Goal: Task Accomplishment & Management: Use online tool/utility

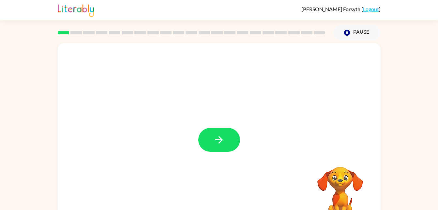
click at [213, 125] on div at bounding box center [219, 136] width 323 height 186
click at [218, 143] on icon "button" at bounding box center [218, 139] width 11 height 11
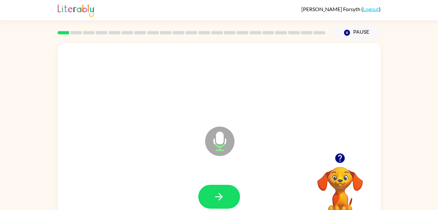
drag, startPoint x: 226, startPoint y: 197, endPoint x: 227, endPoint y: 186, distance: 11.1
click at [227, 186] on button "button" at bounding box center [219, 196] width 42 height 24
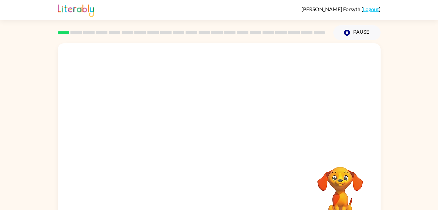
click at [230, 187] on div at bounding box center [219, 197] width 310 height 54
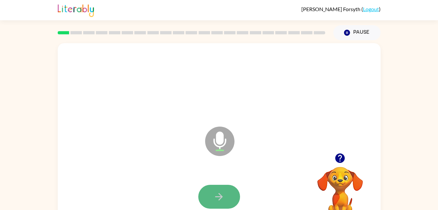
click at [230, 197] on button "button" at bounding box center [219, 196] width 42 height 24
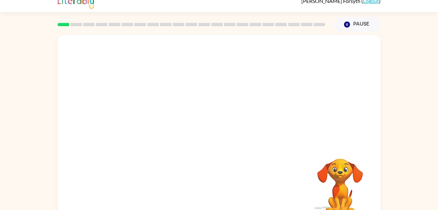
scroll to position [20, 0]
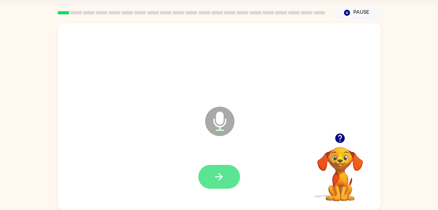
drag, startPoint x: 215, startPoint y: 207, endPoint x: 225, endPoint y: 180, distance: 27.9
click at [215, 204] on div "Microphone The Microphone is here when it is your turn to talk" at bounding box center [219, 116] width 323 height 186
click at [224, 179] on icon "button" at bounding box center [218, 176] width 11 height 11
click at [231, 168] on button "button" at bounding box center [219, 176] width 42 height 24
click at [199, 168] on div at bounding box center [219, 176] width 42 height 24
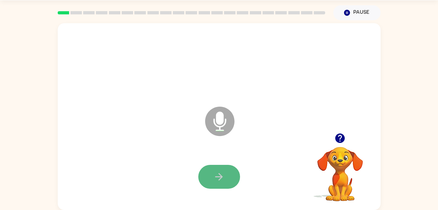
click at [212, 175] on button "button" at bounding box center [219, 176] width 42 height 24
click at [208, 184] on button "button" at bounding box center [219, 176] width 42 height 24
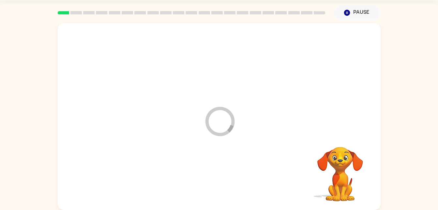
click at [209, 185] on div at bounding box center [219, 177] width 310 height 54
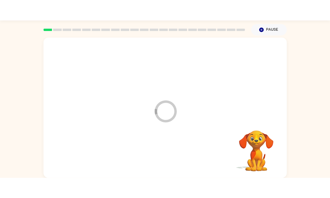
scroll to position [17, 0]
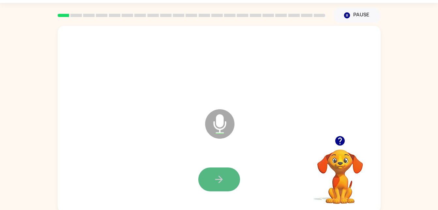
click at [213, 172] on button "button" at bounding box center [219, 179] width 42 height 24
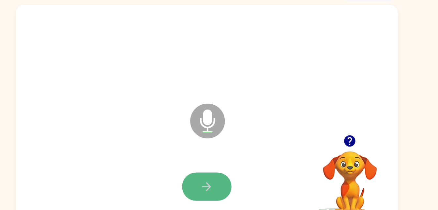
click at [223, 177] on icon "button" at bounding box center [218, 178] width 11 height 11
click at [227, 178] on button "button" at bounding box center [219, 179] width 42 height 24
click at [223, 182] on icon "button" at bounding box center [218, 178] width 11 height 11
click at [227, 173] on button "button" at bounding box center [219, 179] width 42 height 24
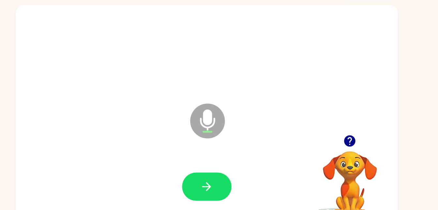
click at [228, 173] on button "button" at bounding box center [219, 179] width 42 height 24
click at [233, 173] on button "button" at bounding box center [219, 179] width 42 height 24
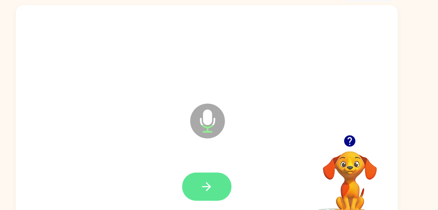
click at [237, 180] on button "button" at bounding box center [219, 179] width 42 height 24
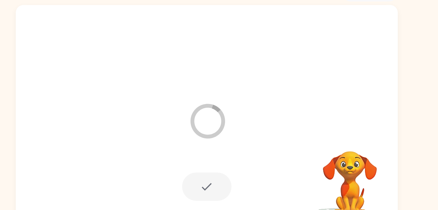
click at [238, 144] on div "Loader Your response is being sent to our graders" at bounding box center [222, 126] width 36 height 38
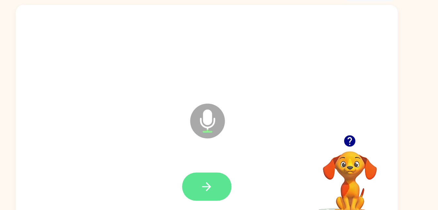
click at [233, 175] on button "button" at bounding box center [219, 179] width 42 height 24
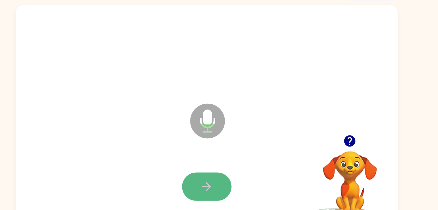
click at [228, 185] on button "button" at bounding box center [219, 179] width 42 height 24
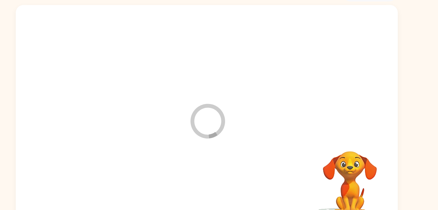
click at [228, 185] on div at bounding box center [219, 179] width 310 height 54
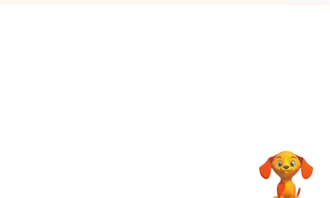
click at [255, 116] on div at bounding box center [165, 123] width 310 height 54
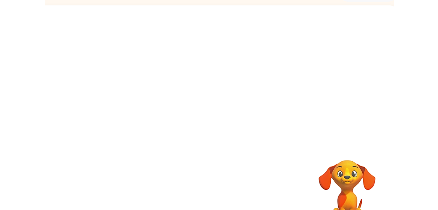
scroll to position [18, 0]
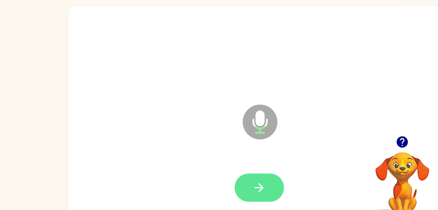
click at [216, 177] on icon "button" at bounding box center [218, 178] width 11 height 11
click at [142, 150] on div "Microphone The Microphone is here when it is your turn to talk" at bounding box center [219, 118] width 323 height 186
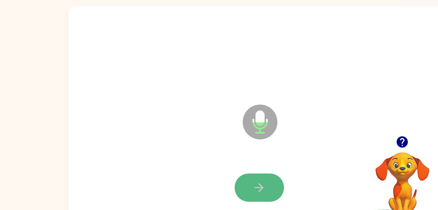
click at [218, 184] on icon "button" at bounding box center [218, 178] width 11 height 11
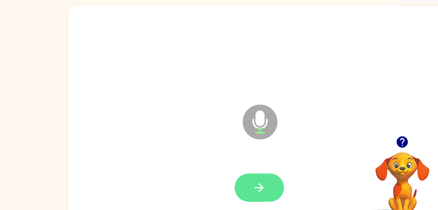
click at [232, 177] on button "button" at bounding box center [219, 179] width 42 height 24
click at [222, 174] on icon "button" at bounding box center [218, 178] width 11 height 11
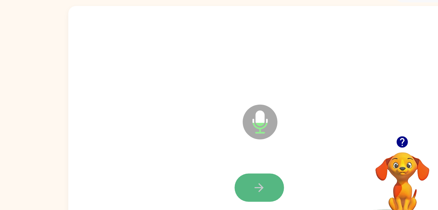
click at [222, 176] on icon "button" at bounding box center [218, 178] width 11 height 11
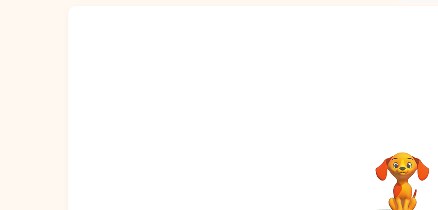
click at [282, 142] on div "Your browser must support playing .mp4 files to use Literably. Please try using…" at bounding box center [219, 118] width 323 height 186
click at [290, 142] on div at bounding box center [219, 118] width 323 height 186
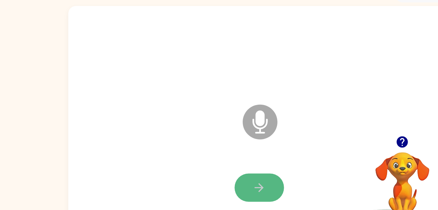
click at [205, 179] on button "button" at bounding box center [219, 179] width 42 height 24
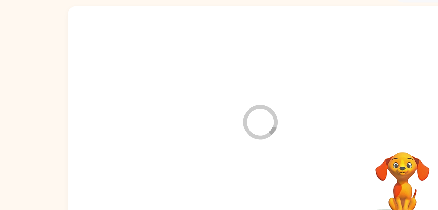
click at [226, 177] on div at bounding box center [219, 179] width 310 height 54
click at [351, 118] on div at bounding box center [219, 118] width 323 height 186
click at [295, 172] on div at bounding box center [219, 179] width 310 height 54
drag, startPoint x: 348, startPoint y: 121, endPoint x: 348, endPoint y: 133, distance: 12.4
click at [348, 121] on div at bounding box center [219, 118] width 323 height 186
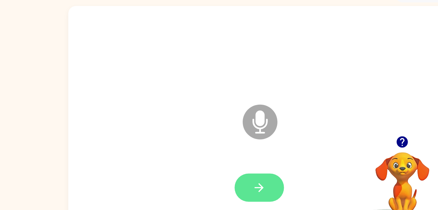
click at [231, 173] on button "button" at bounding box center [219, 179] width 42 height 24
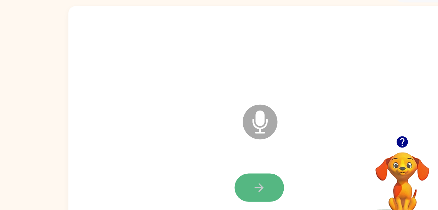
click at [234, 178] on button "button" at bounding box center [219, 179] width 42 height 24
click at [219, 178] on icon "button" at bounding box center [218, 178] width 11 height 11
click at [222, 172] on button "button" at bounding box center [219, 179] width 42 height 24
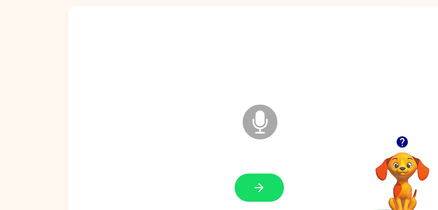
click at [213, 65] on div at bounding box center [219, 66] width 310 height 54
click at [224, 71] on div at bounding box center [219, 66] width 310 height 54
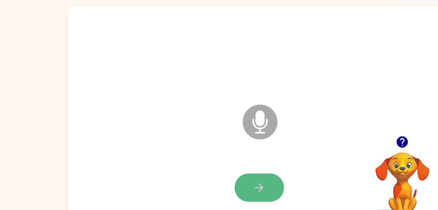
click at [219, 188] on button "button" at bounding box center [219, 179] width 42 height 24
click at [223, 178] on icon "button" at bounding box center [218, 178] width 11 height 11
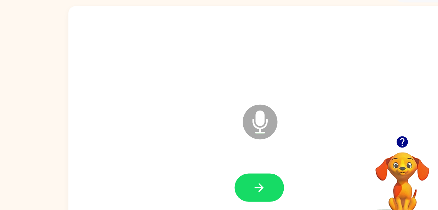
drag, startPoint x: 221, startPoint y: 177, endPoint x: 228, endPoint y: 179, distance: 7.1
click at [228, 179] on button "button" at bounding box center [219, 179] width 42 height 24
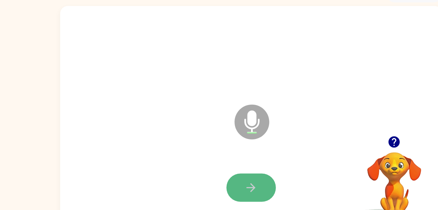
click at [227, 175] on button "button" at bounding box center [219, 179] width 42 height 24
click at [216, 181] on icon "button" at bounding box center [218, 178] width 11 height 11
click at [223, 179] on icon "button" at bounding box center [218, 178] width 11 height 11
click at [218, 176] on icon "button" at bounding box center [218, 178] width 11 height 11
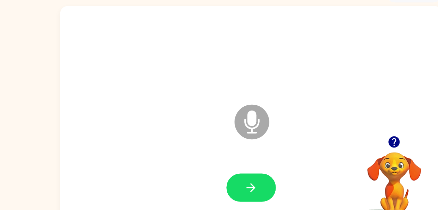
click at [218, 176] on icon "button" at bounding box center [218, 178] width 11 height 11
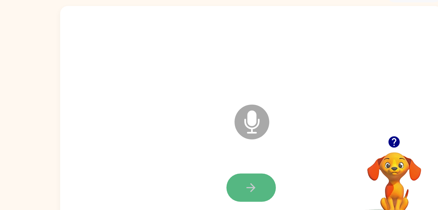
click at [226, 183] on button "button" at bounding box center [219, 179] width 42 height 24
click at [214, 181] on icon "button" at bounding box center [218, 178] width 11 height 11
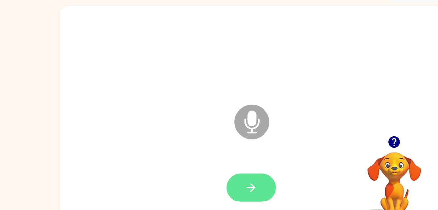
drag, startPoint x: 218, startPoint y: 124, endPoint x: 221, endPoint y: 175, distance: 51.0
click at [221, 175] on div "Microphone The Microphone is here when it is your turn to talk" at bounding box center [219, 118] width 323 height 186
click at [221, 175] on icon "button" at bounding box center [218, 178] width 11 height 11
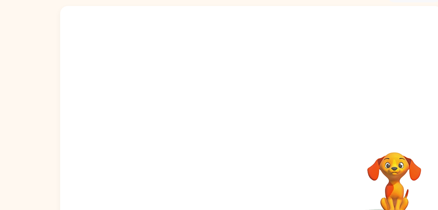
click at [183, 136] on div at bounding box center [219, 122] width 310 height 54
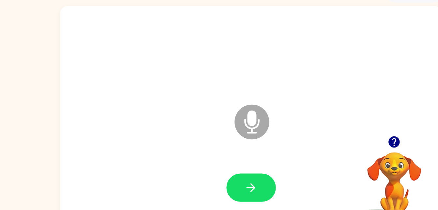
drag, startPoint x: 183, startPoint y: 136, endPoint x: 93, endPoint y: 134, distance: 89.8
click at [93, 134] on div "Microphone The Microphone is here when it is your turn to talk" at bounding box center [219, 118] width 323 height 186
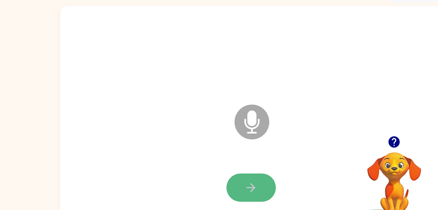
click at [215, 179] on icon "button" at bounding box center [218, 178] width 11 height 11
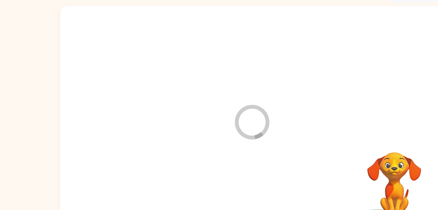
drag, startPoint x: 217, startPoint y: 183, endPoint x: 220, endPoint y: 169, distance: 14.5
click at [220, 169] on div at bounding box center [219, 179] width 310 height 54
click at [181, 163] on div at bounding box center [219, 179] width 310 height 54
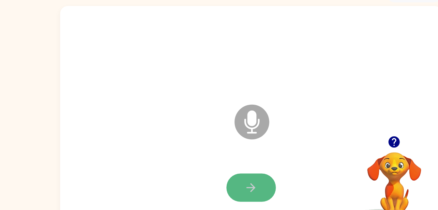
drag, startPoint x: 232, startPoint y: 172, endPoint x: 216, endPoint y: 176, distance: 16.1
click at [216, 176] on icon "button" at bounding box center [218, 178] width 11 height 11
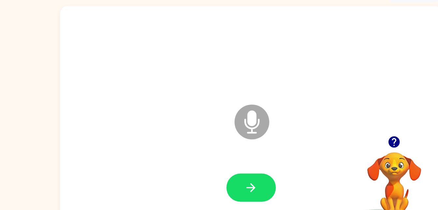
click at [216, 176] on icon "button" at bounding box center [218, 178] width 11 height 11
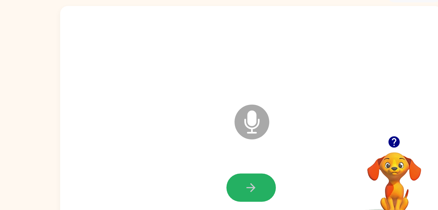
click at [216, 176] on icon "button" at bounding box center [218, 178] width 11 height 11
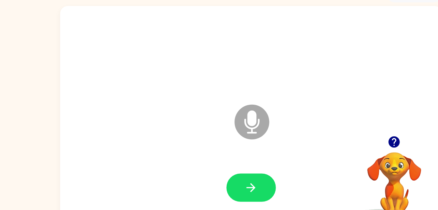
click at [216, 176] on icon "button" at bounding box center [218, 178] width 11 height 11
drag, startPoint x: 216, startPoint y: 176, endPoint x: 173, endPoint y: 128, distance: 64.7
click at [173, 128] on div "Microphone The Microphone is here when it is your turn to talk" at bounding box center [219, 118] width 323 height 186
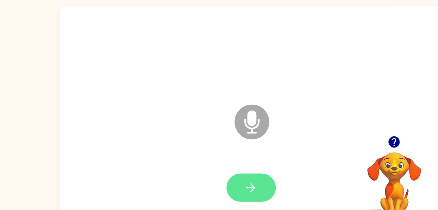
click at [219, 175] on icon "button" at bounding box center [218, 178] width 11 height 11
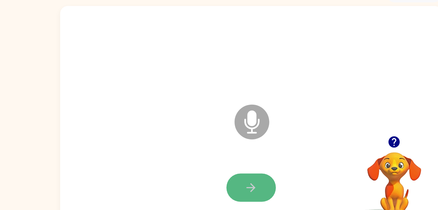
click at [219, 176] on icon "button" at bounding box center [219, 179] width 8 height 8
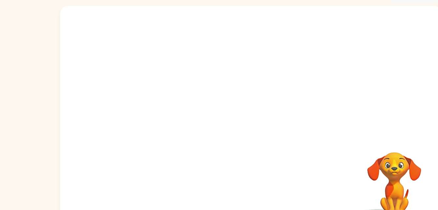
click at [265, 142] on div at bounding box center [219, 122] width 310 height 54
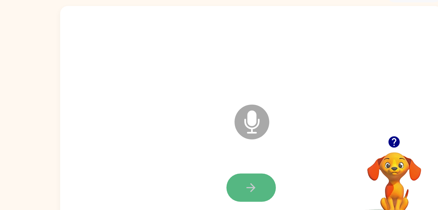
click at [220, 181] on icon "button" at bounding box center [219, 179] width 8 height 8
click at [229, 169] on button "button" at bounding box center [219, 179] width 42 height 24
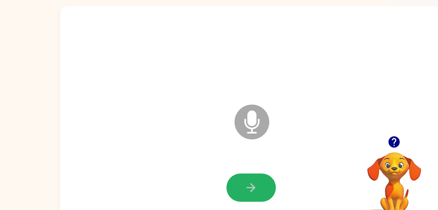
click at [231, 170] on button "button" at bounding box center [219, 179] width 42 height 24
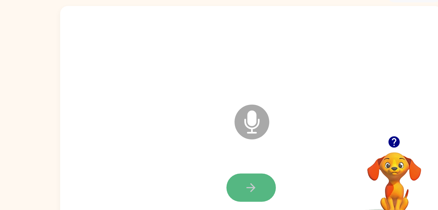
click at [226, 177] on button "button" at bounding box center [219, 179] width 42 height 24
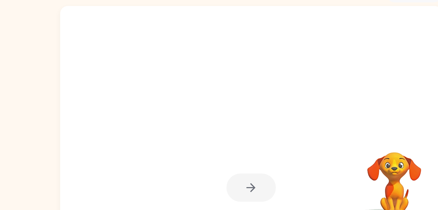
click at [226, 177] on div at bounding box center [219, 179] width 42 height 24
click at [339, 155] on video "Your browser must support playing .mp4 files to use Literably. Please try using…" at bounding box center [340, 171] width 65 height 65
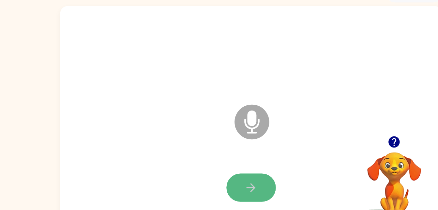
click at [221, 176] on icon "button" at bounding box center [218, 178] width 11 height 11
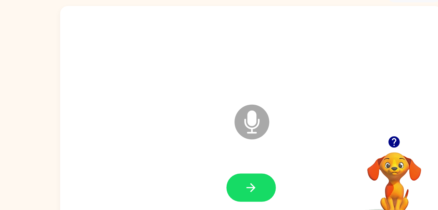
click at [239, 165] on div at bounding box center [219, 179] width 310 height 54
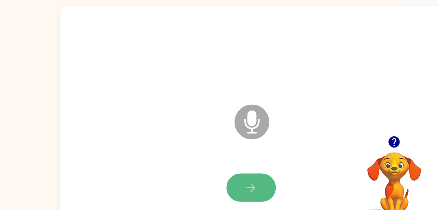
click at [232, 175] on button "button" at bounding box center [219, 179] width 42 height 24
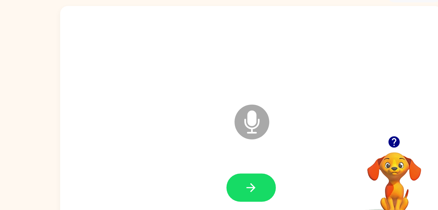
click at [232, 175] on button "button" at bounding box center [219, 179] width 42 height 24
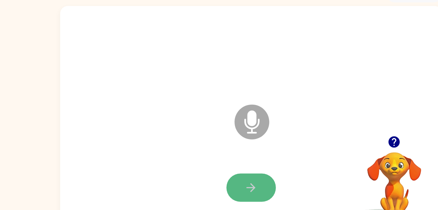
click at [231, 173] on button "button" at bounding box center [219, 179] width 42 height 24
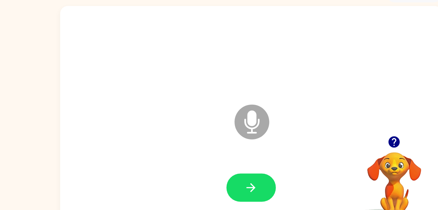
drag, startPoint x: 248, startPoint y: 179, endPoint x: 239, endPoint y: 174, distance: 10.1
click at [239, 174] on div at bounding box center [219, 179] width 310 height 54
click at [239, 174] on div at bounding box center [219, 179] width 42 height 24
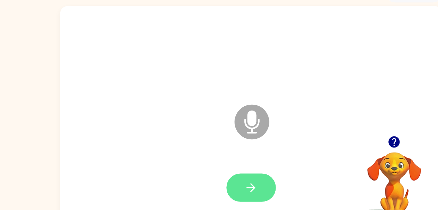
click at [226, 180] on button "button" at bounding box center [219, 179] width 42 height 24
click at [225, 180] on button "button" at bounding box center [219, 179] width 42 height 24
click at [221, 168] on button "button" at bounding box center [219, 179] width 42 height 24
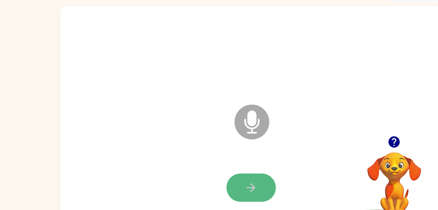
click at [223, 181] on icon "button" at bounding box center [218, 178] width 11 height 11
drag, startPoint x: 223, startPoint y: 171, endPoint x: 216, endPoint y: 177, distance: 9.1
click at [216, 177] on icon "button" at bounding box center [218, 178] width 11 height 11
click at [235, 170] on button "button" at bounding box center [219, 179] width 42 height 24
click at [225, 181] on button "button" at bounding box center [219, 179] width 42 height 24
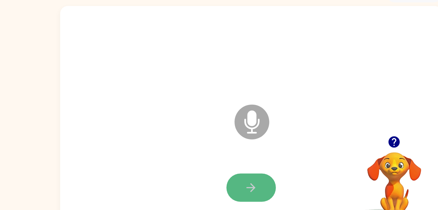
click at [219, 178] on icon "button" at bounding box center [219, 179] width 8 height 8
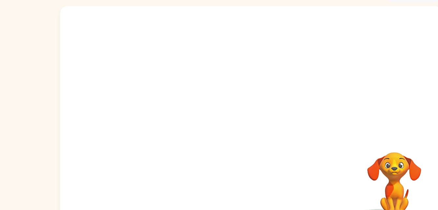
click at [219, 178] on div "Your browser must support playing .mp4 files to use Literably. Please try using…" at bounding box center [219, 118] width 323 height 186
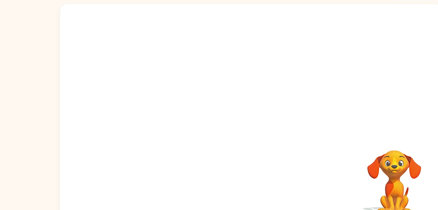
scroll to position [13, 0]
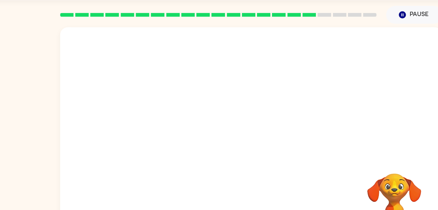
click at [273, 123] on div at bounding box center [219, 78] width 323 height 110
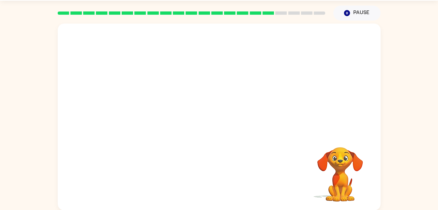
scroll to position [20, 0]
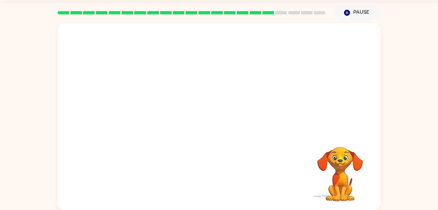
click at [368, 133] on div at bounding box center [219, 116] width 323 height 186
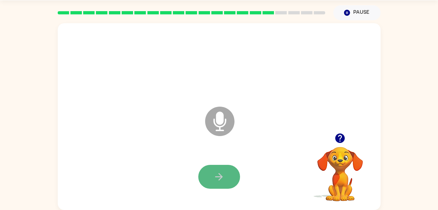
click at [221, 179] on icon "button" at bounding box center [218, 176] width 11 height 11
click at [222, 182] on button "button" at bounding box center [219, 176] width 42 height 24
click at [230, 177] on button "button" at bounding box center [219, 176] width 42 height 24
click at [202, 181] on button "button" at bounding box center [219, 176] width 42 height 24
click at [213, 184] on button "button" at bounding box center [219, 176] width 42 height 24
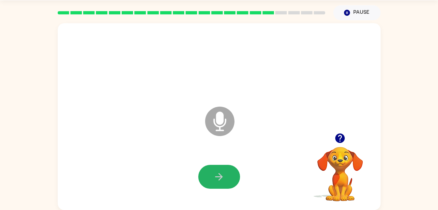
click at [218, 175] on icon "button" at bounding box center [218, 176] width 11 height 11
click at [220, 175] on icon "button" at bounding box center [218, 176] width 11 height 11
click at [221, 177] on icon "button" at bounding box center [219, 177] width 8 height 8
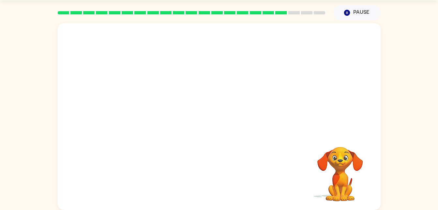
drag, startPoint x: 340, startPoint y: 195, endPoint x: 345, endPoint y: 117, distance: 77.8
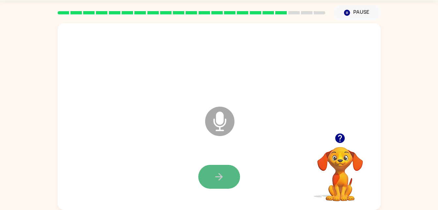
click at [222, 172] on icon "button" at bounding box center [218, 176] width 11 height 11
drag, startPoint x: 229, startPoint y: 181, endPoint x: 174, endPoint y: 146, distance: 65.3
click at [174, 146] on div "Microphone The Microphone is here when it is your turn to talk" at bounding box center [219, 116] width 323 height 186
click at [232, 175] on button "button" at bounding box center [219, 176] width 42 height 24
click at [223, 173] on icon "button" at bounding box center [218, 176] width 11 height 11
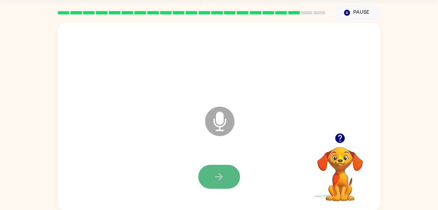
click at [224, 182] on icon "button" at bounding box center [218, 176] width 11 height 11
click at [221, 180] on icon "button" at bounding box center [218, 176] width 11 height 11
drag, startPoint x: 221, startPoint y: 180, endPoint x: 135, endPoint y: 174, distance: 86.7
click at [135, 174] on div at bounding box center [219, 177] width 310 height 54
click at [223, 189] on div at bounding box center [219, 177] width 310 height 54
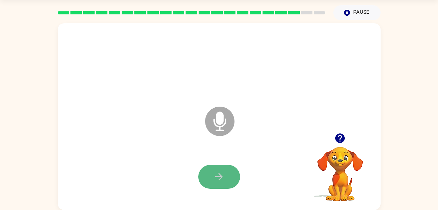
click at [223, 187] on button "button" at bounding box center [219, 176] width 42 height 24
click at [219, 179] on icon "button" at bounding box center [218, 176] width 11 height 11
drag, startPoint x: 219, startPoint y: 179, endPoint x: 208, endPoint y: 178, distance: 10.8
click at [208, 178] on button "button" at bounding box center [219, 176] width 42 height 24
click at [227, 180] on button "button" at bounding box center [219, 176] width 42 height 24
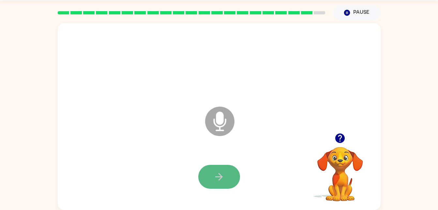
click at [227, 173] on button "button" at bounding box center [219, 176] width 42 height 24
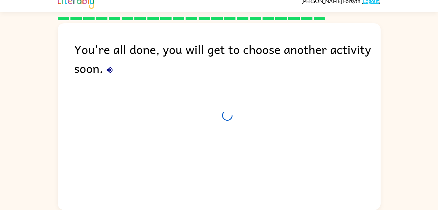
scroll to position [8, 0]
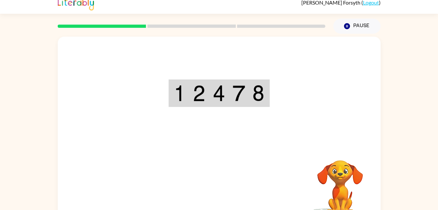
scroll to position [8, 0]
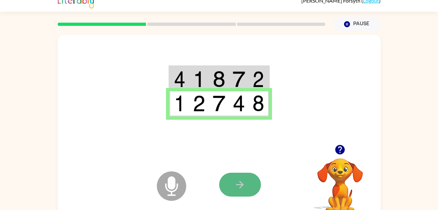
click at [248, 181] on button "button" at bounding box center [240, 184] width 42 height 24
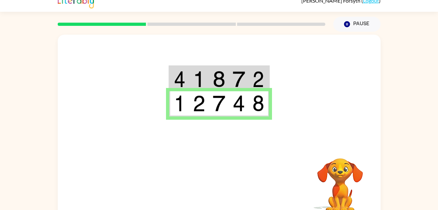
click at [164, 113] on div at bounding box center [219, 90] width 323 height 110
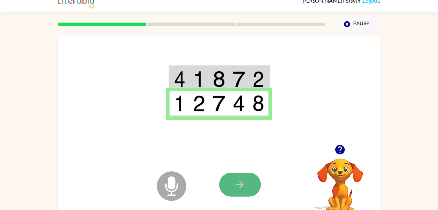
click at [260, 184] on button "button" at bounding box center [240, 184] width 42 height 24
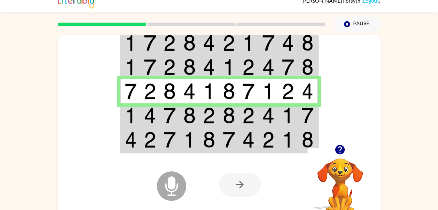
click at [185, 68] on img at bounding box center [189, 67] width 12 height 16
click at [237, 143] on td at bounding box center [229, 139] width 20 height 25
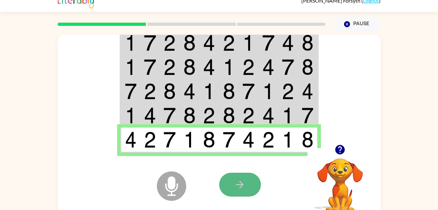
click at [231, 174] on button "button" at bounding box center [240, 184] width 42 height 24
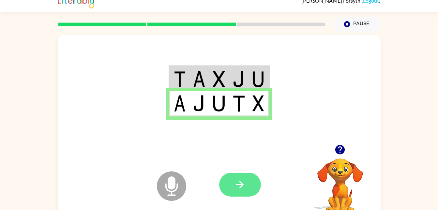
click at [245, 187] on icon "button" at bounding box center [239, 184] width 11 height 11
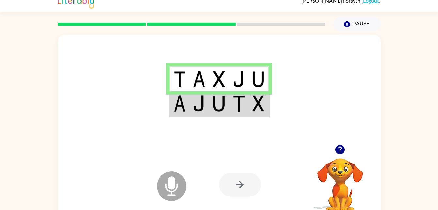
click at [234, 102] on img at bounding box center [239, 103] width 12 height 16
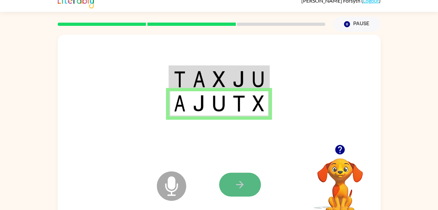
click at [242, 183] on icon "button" at bounding box center [240, 184] width 8 height 8
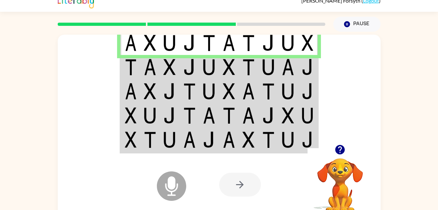
click at [195, 59] on img at bounding box center [189, 67] width 12 height 16
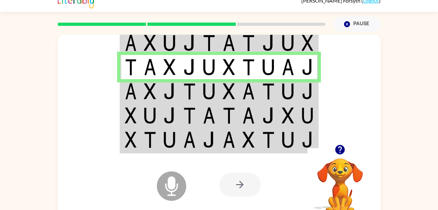
click at [203, 93] on img at bounding box center [209, 91] width 12 height 16
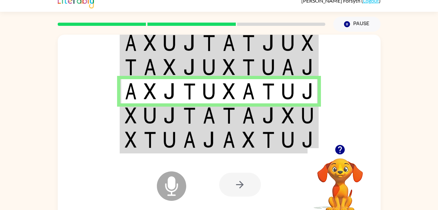
click at [234, 119] on img at bounding box center [229, 115] width 12 height 16
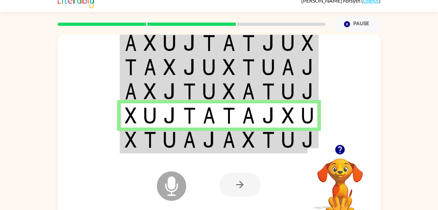
click at [222, 140] on td at bounding box center [229, 139] width 20 height 25
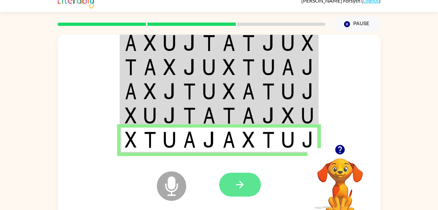
click at [249, 178] on button "button" at bounding box center [240, 184] width 42 height 24
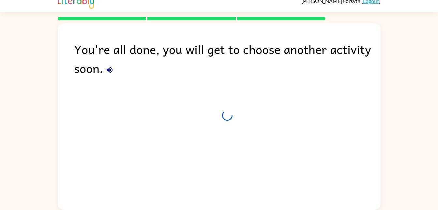
scroll to position [8, 0]
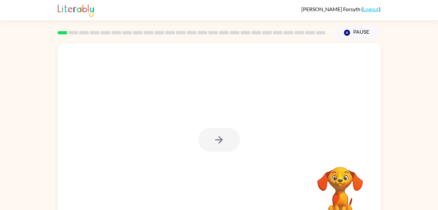
click at [211, 137] on div at bounding box center [219, 140] width 42 height 24
click at [211, 137] on button "button" at bounding box center [219, 140] width 42 height 24
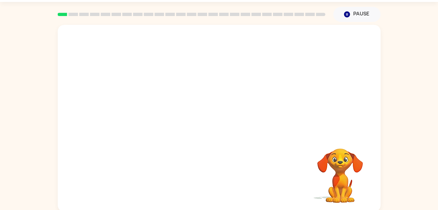
scroll to position [20, 0]
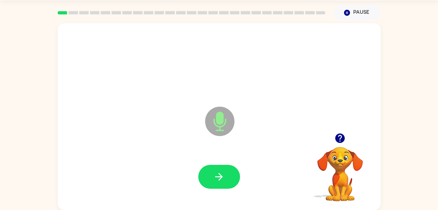
click at [211, 137] on icon "Microphone The Microphone is here when it is your turn to talk" at bounding box center [253, 129] width 98 height 49
click at [221, 202] on div at bounding box center [219, 177] width 310 height 54
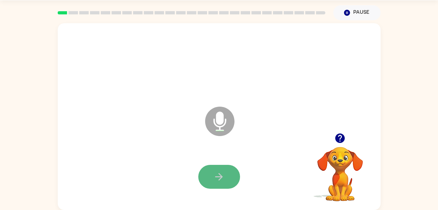
click at [228, 180] on button "button" at bounding box center [219, 176] width 42 height 24
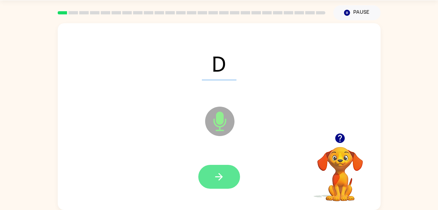
click at [223, 181] on icon "button" at bounding box center [218, 176] width 11 height 11
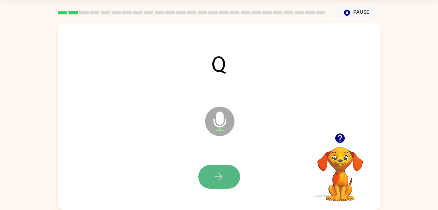
click at [212, 188] on button "button" at bounding box center [219, 176] width 42 height 24
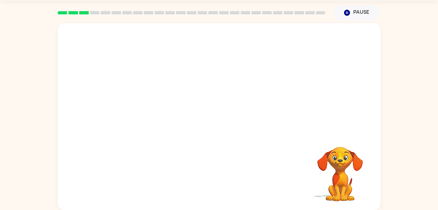
click at [211, 187] on div "Your browser must support playing .mp4 files to use Literably. Please try using…" at bounding box center [219, 116] width 323 height 186
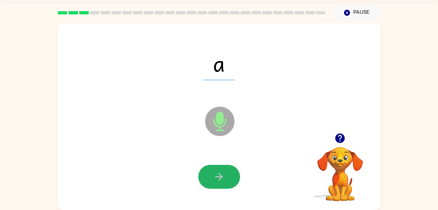
click at [216, 172] on icon "button" at bounding box center [218, 176] width 11 height 11
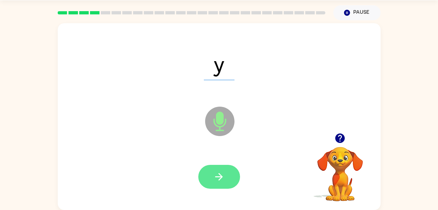
click at [218, 176] on icon "button" at bounding box center [218, 176] width 11 height 11
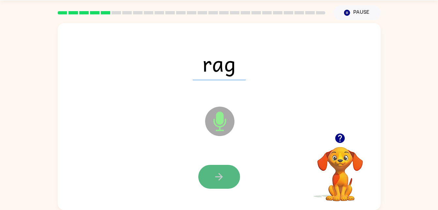
click at [214, 180] on icon "button" at bounding box center [218, 176] width 11 height 11
click at [223, 171] on icon "button" at bounding box center [218, 176] width 11 height 11
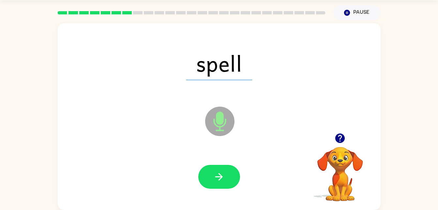
click at [223, 171] on icon "button" at bounding box center [218, 176] width 11 height 11
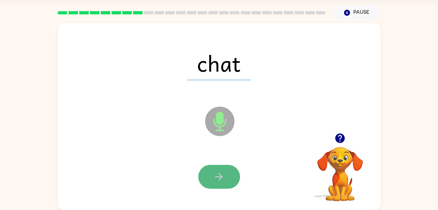
click at [222, 177] on icon "button" at bounding box center [219, 177] width 8 height 8
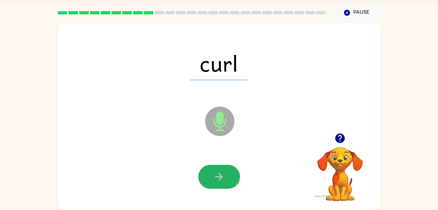
click at [222, 177] on icon "button" at bounding box center [219, 177] width 8 height 8
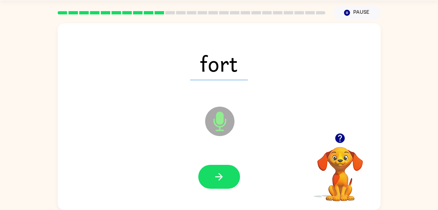
click at [222, 177] on icon "button" at bounding box center [219, 177] width 8 height 8
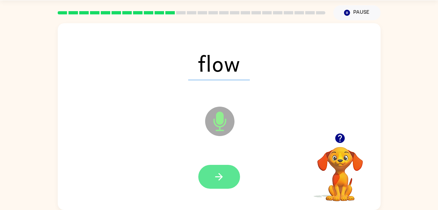
click at [224, 180] on icon "button" at bounding box center [218, 176] width 11 height 11
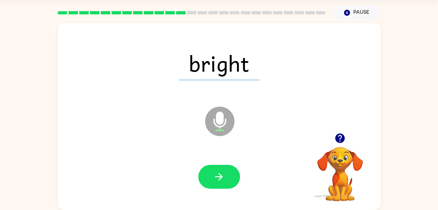
drag, startPoint x: 219, startPoint y: 176, endPoint x: 213, endPoint y: 179, distance: 5.8
click at [213, 179] on icon "button" at bounding box center [218, 176] width 11 height 11
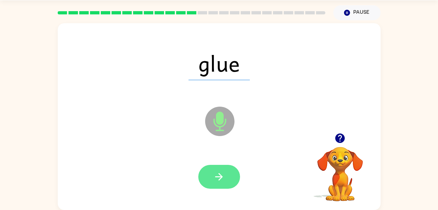
click at [212, 177] on button "button" at bounding box center [219, 176] width 42 height 24
click at [220, 179] on icon "button" at bounding box center [219, 177] width 8 height 8
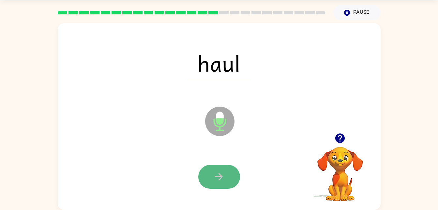
click at [218, 177] on icon "button" at bounding box center [218, 176] width 11 height 11
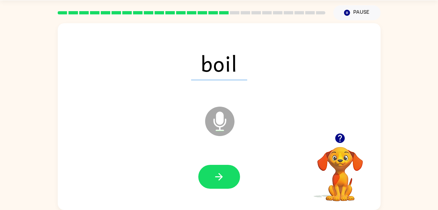
drag, startPoint x: 220, startPoint y: 175, endPoint x: 171, endPoint y: 176, distance: 49.6
click at [171, 176] on div at bounding box center [219, 177] width 310 height 54
click at [225, 184] on button "button" at bounding box center [219, 176] width 42 height 24
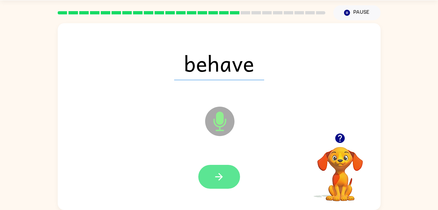
click at [220, 174] on icon "button" at bounding box center [219, 177] width 8 height 8
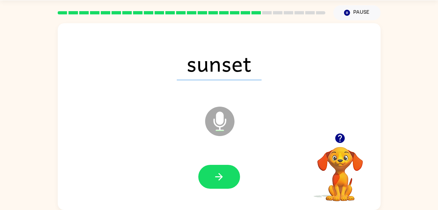
drag, startPoint x: 220, startPoint y: 174, endPoint x: 161, endPoint y: 166, distance: 60.2
click at [161, 166] on div at bounding box center [219, 177] width 310 height 54
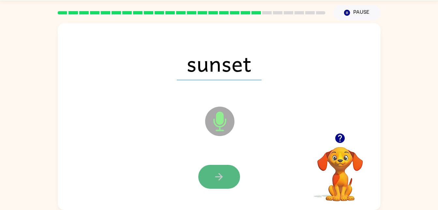
click at [209, 176] on button "button" at bounding box center [219, 176] width 42 height 24
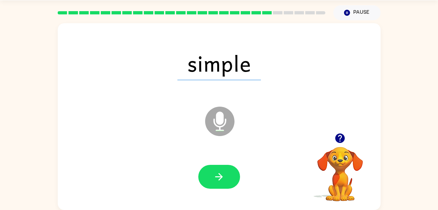
drag, startPoint x: 231, startPoint y: 170, endPoint x: 220, endPoint y: 173, distance: 11.7
click at [220, 173] on icon "button" at bounding box center [218, 176] width 11 height 11
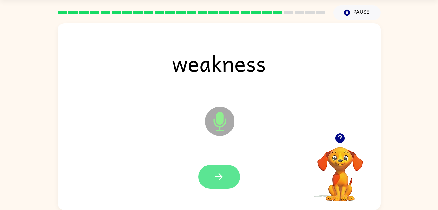
click at [229, 177] on button "button" at bounding box center [219, 176] width 42 height 24
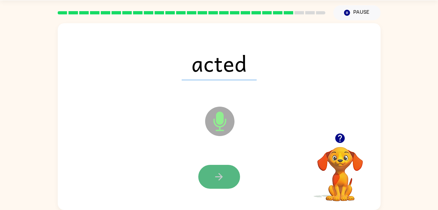
click at [229, 174] on button "button" at bounding box center [219, 176] width 42 height 24
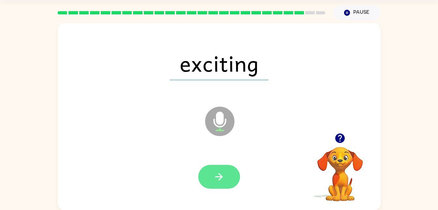
click at [227, 178] on button "button" at bounding box center [219, 176] width 42 height 24
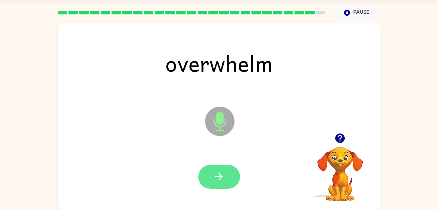
click at [231, 179] on button "button" at bounding box center [219, 176] width 42 height 24
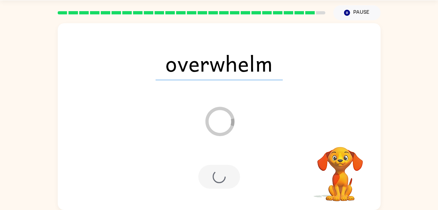
scroll to position [8, 0]
